Goal: Task Accomplishment & Management: Manage account settings

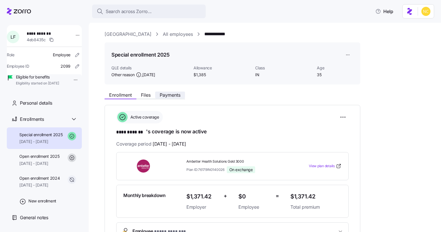
click at [176, 94] on span "Payments" at bounding box center [170, 95] width 21 height 5
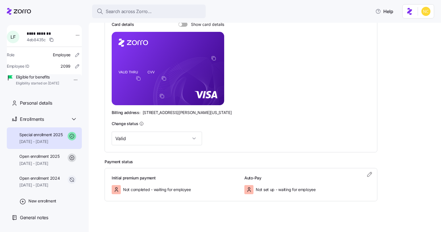
scroll to position [129, 0]
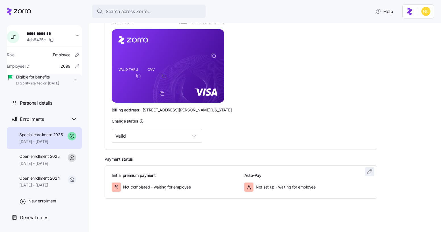
click at [366, 172] on icon "button" at bounding box center [369, 171] width 7 height 7
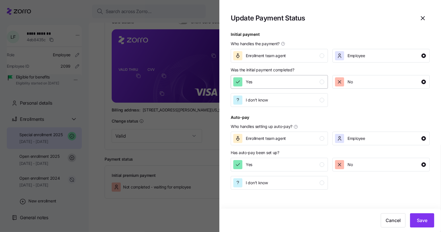
click at [286, 82] on div "Yes" at bounding box center [278, 81] width 91 height 9
click at [428, 214] on button "Save" at bounding box center [422, 220] width 24 height 14
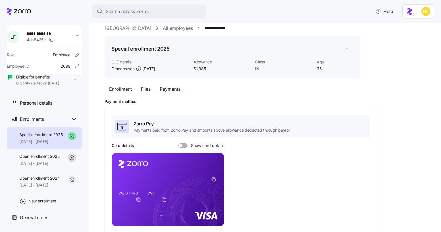
scroll to position [5, 0]
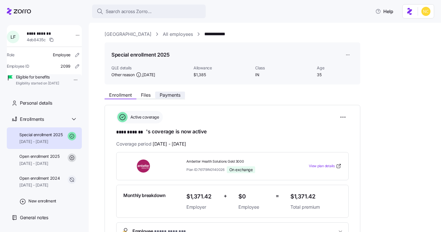
click at [171, 93] on span "Payments" at bounding box center [170, 95] width 21 height 5
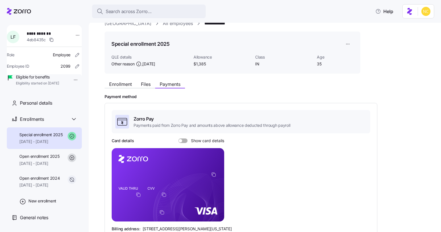
scroll to position [9, 0]
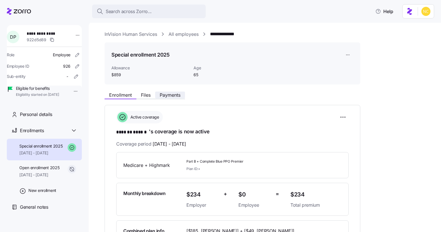
click at [175, 93] on span "Payments" at bounding box center [170, 95] width 21 height 5
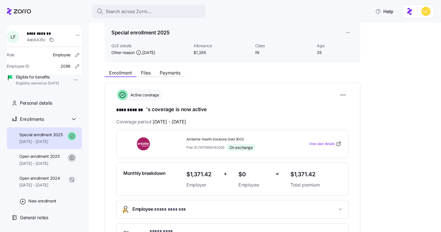
scroll to position [23, 0]
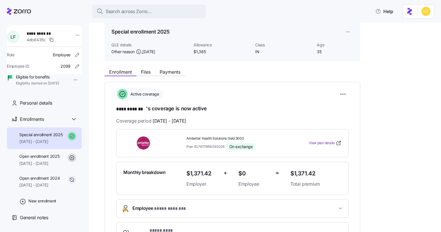
click at [179, 76] on div "Enrollment Files Payments" at bounding box center [144, 72] width 80 height 7
click at [178, 74] on button "Payments" at bounding box center [170, 71] width 30 height 7
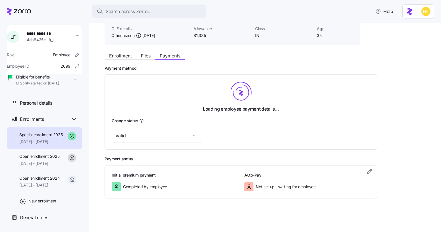
scroll to position [41, 0]
